Goal: Information Seeking & Learning: Learn about a topic

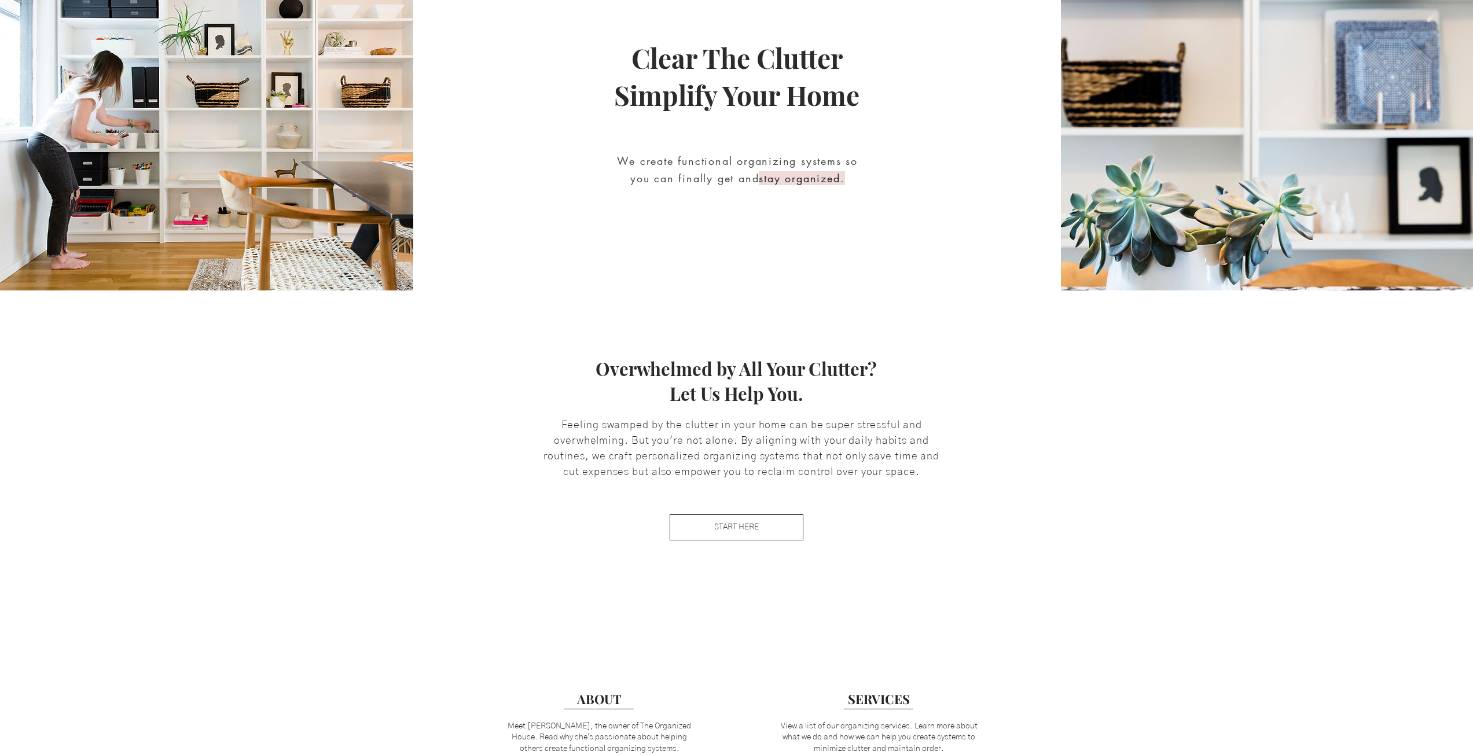
scroll to position [139, 0]
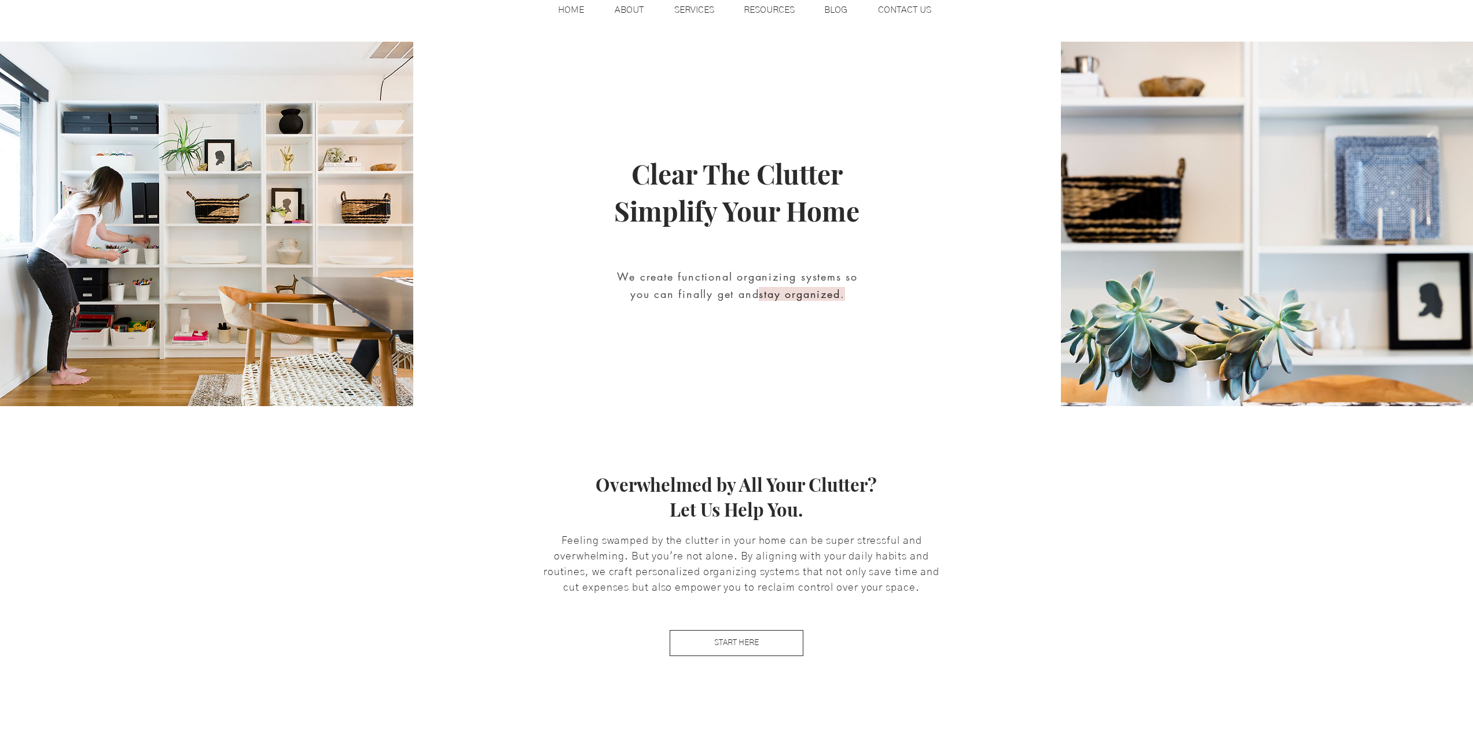
click at [818, 7] on p "BLOG" at bounding box center [835, 9] width 35 height 17
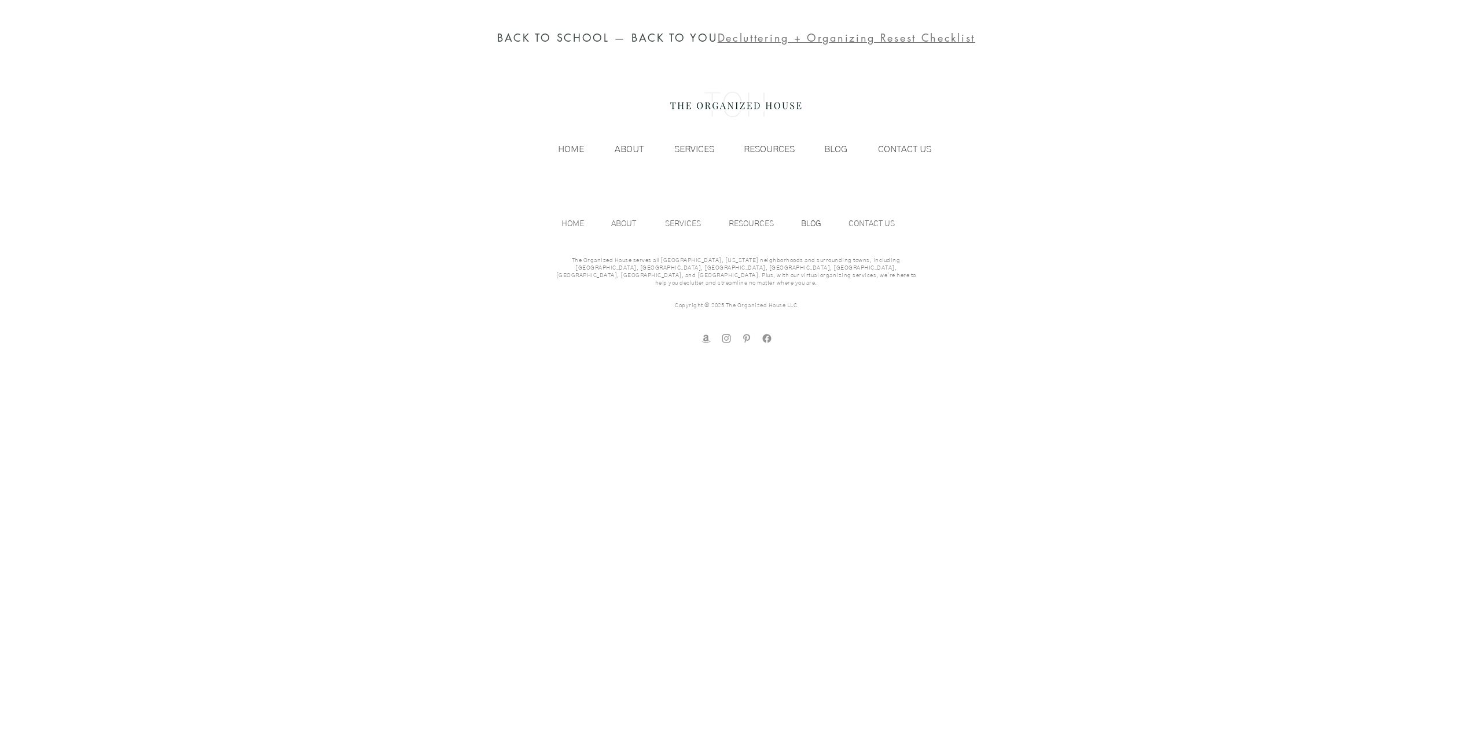
click at [795, 36] on span "Decluttering + Organizing Resest Checklist" at bounding box center [847, 38] width 258 height 14
